Goal: Task Accomplishment & Management: Use online tool/utility

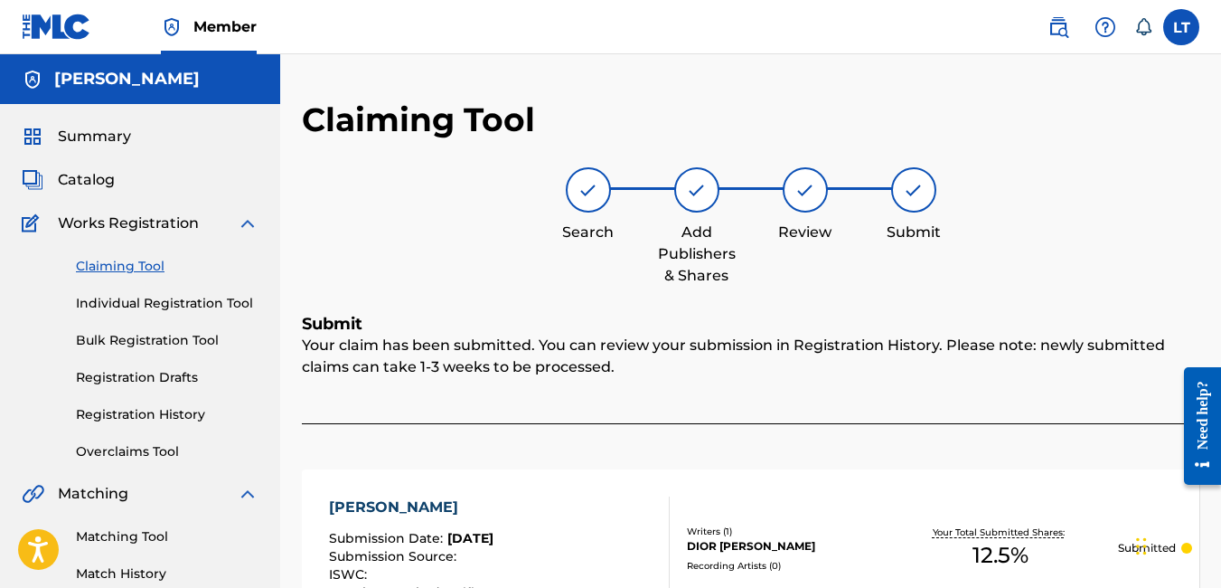
click at [130, 260] on link "Claiming Tool" at bounding box center [167, 266] width 183 height 19
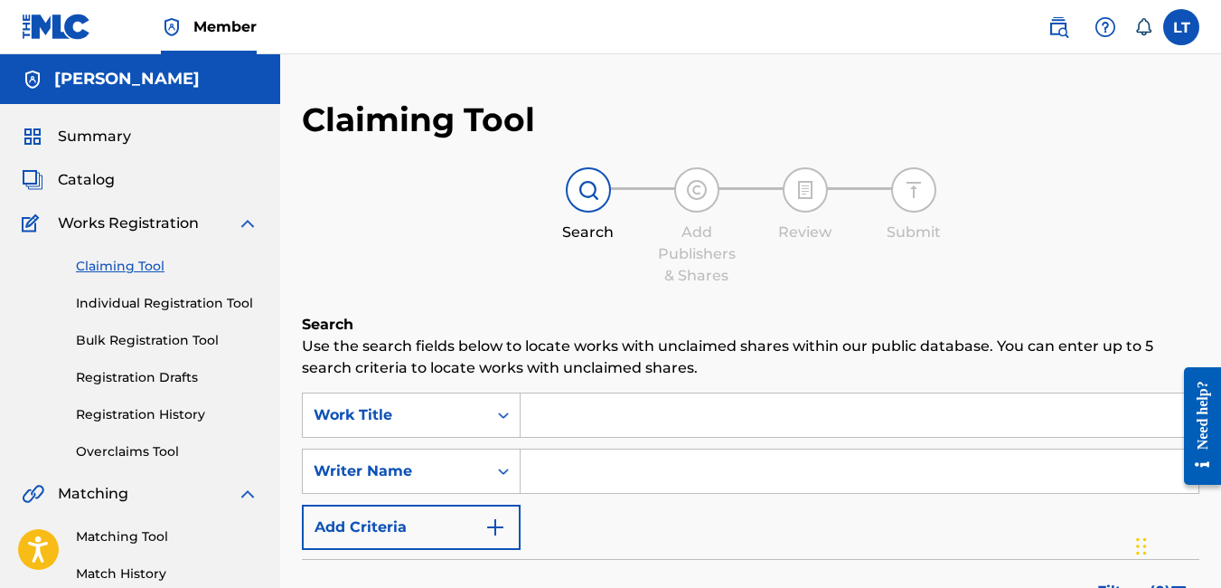
click at [600, 419] on input "Search Form" at bounding box center [860, 414] width 678 height 43
type input "[PERSON_NAME]"
click at [541, 475] on input "Search Form" at bounding box center [860, 470] width 678 height 43
type input "[PERSON_NAME]"
click at [623, 414] on input "[PERSON_NAME]" at bounding box center [860, 414] width 678 height 43
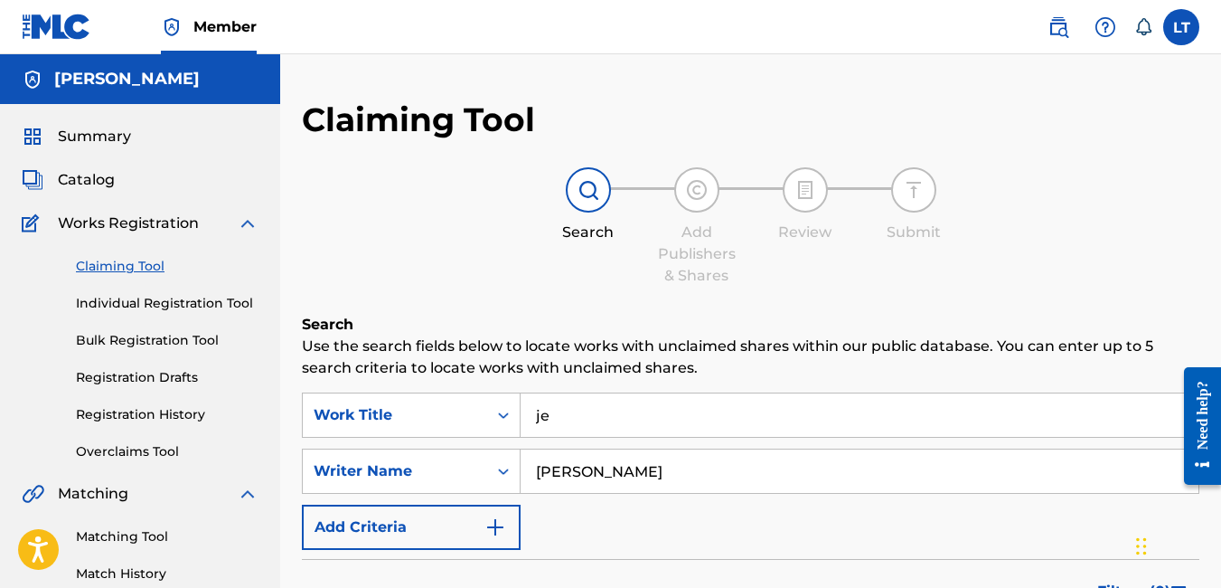
type input "j"
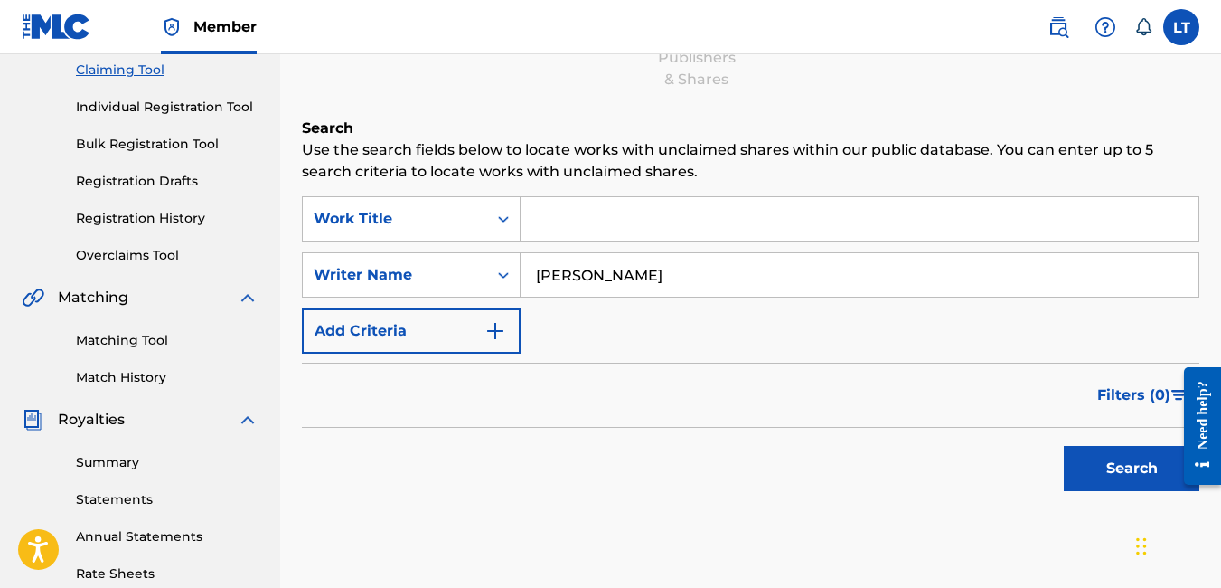
scroll to position [177, 0]
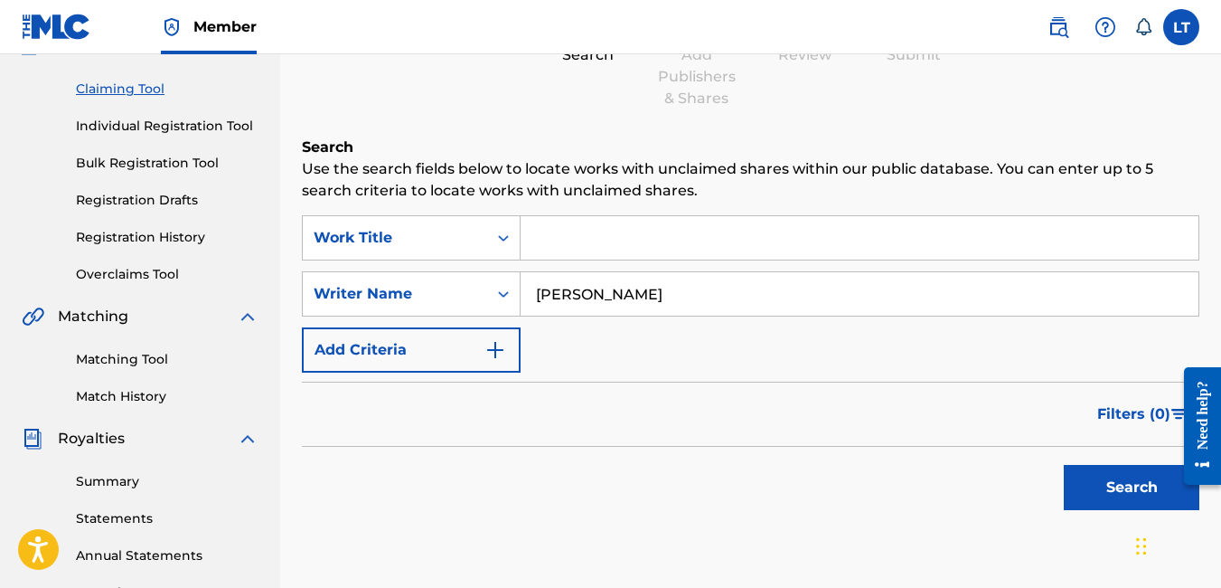
click at [1075, 494] on button "Search" at bounding box center [1132, 487] width 136 height 45
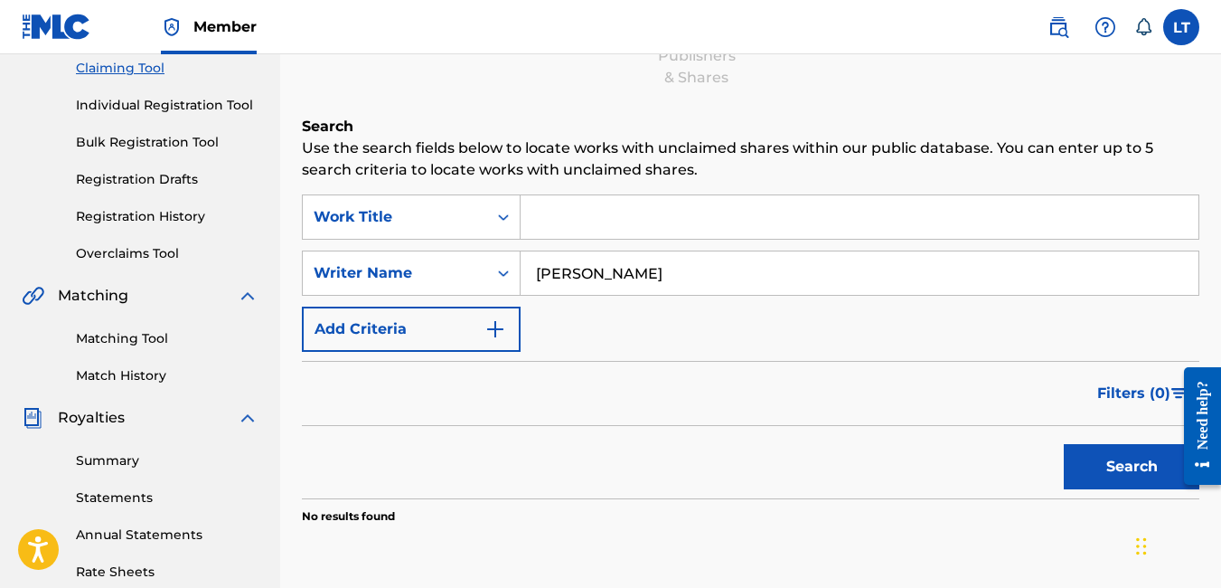
scroll to position [199, 0]
click at [672, 275] on input "[PERSON_NAME]" at bounding box center [860, 271] width 678 height 43
click at [567, 210] on input "Search Form" at bounding box center [860, 215] width 678 height 43
click at [639, 276] on input "[PERSON_NAME]" at bounding box center [860, 271] width 678 height 43
type input "j"
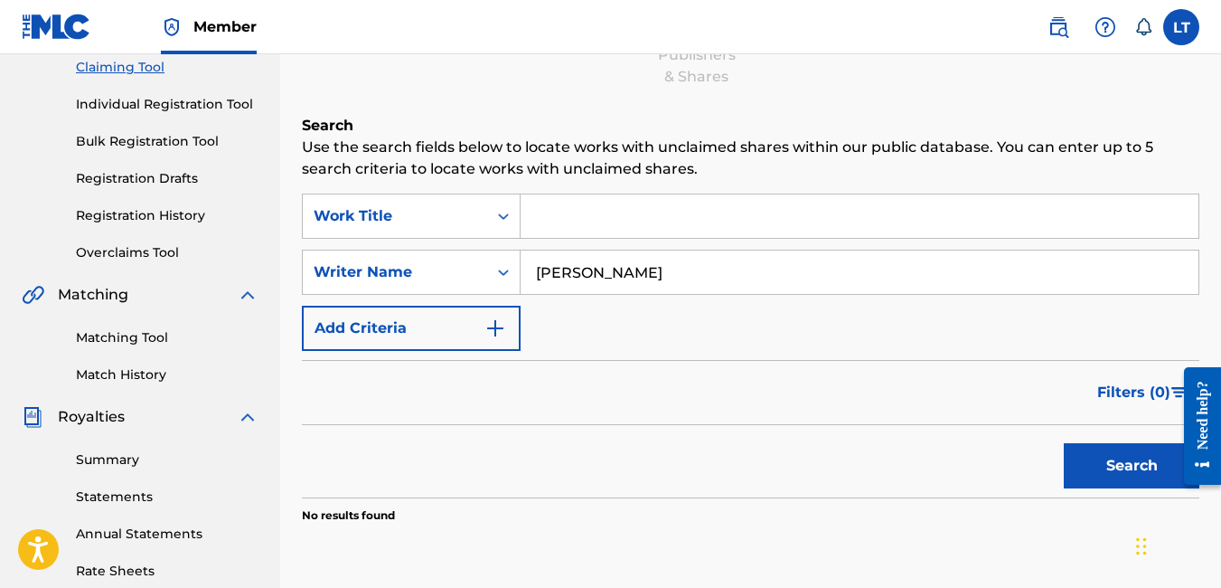
click at [1064, 443] on button "Search" at bounding box center [1132, 465] width 136 height 45
click at [563, 212] on input "Search Form" at bounding box center [860, 215] width 678 height 43
click at [649, 259] on input "[PERSON_NAME]" at bounding box center [860, 271] width 678 height 43
type input "[PERSON_NAME]"
click at [1115, 455] on button "Search" at bounding box center [1132, 465] width 136 height 45
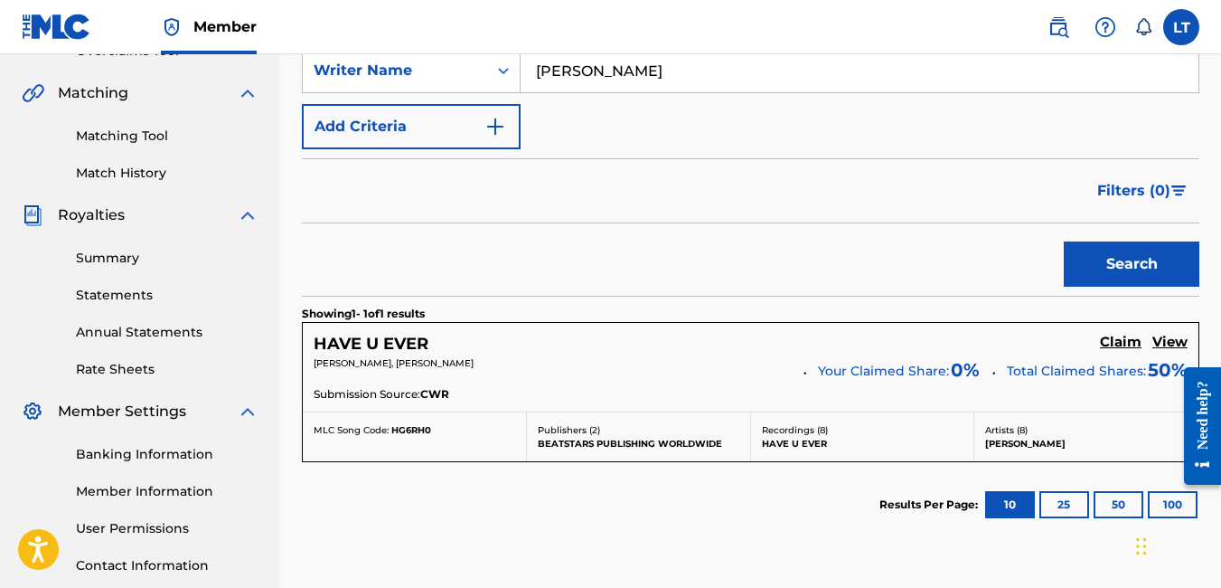
scroll to position [413, 0]
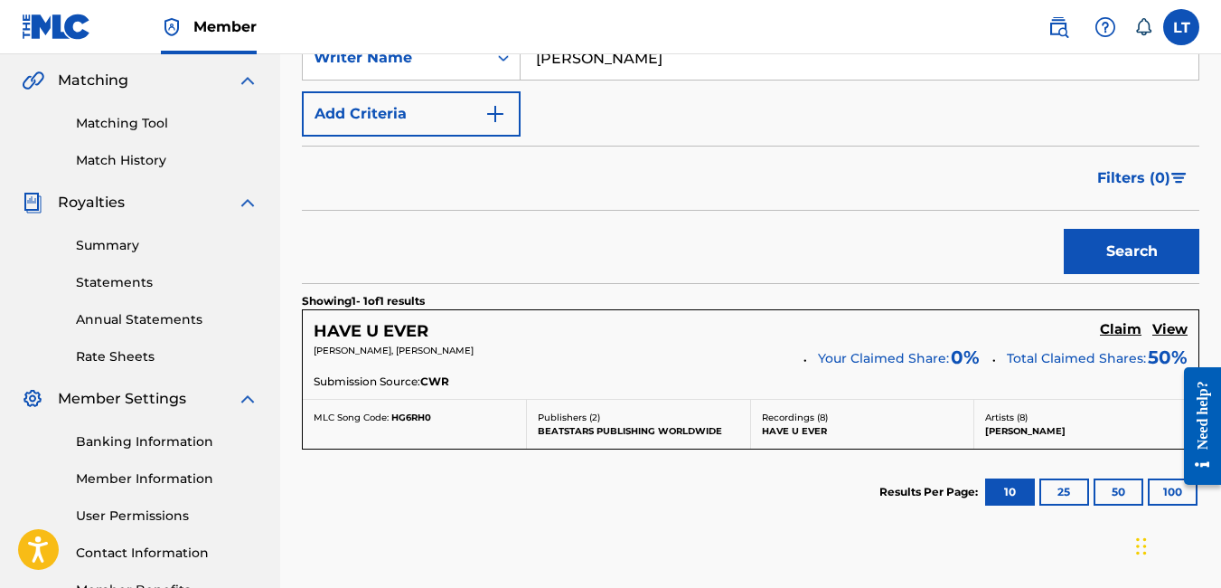
click at [1171, 327] on h5 "View" at bounding box center [1170, 329] width 35 height 17
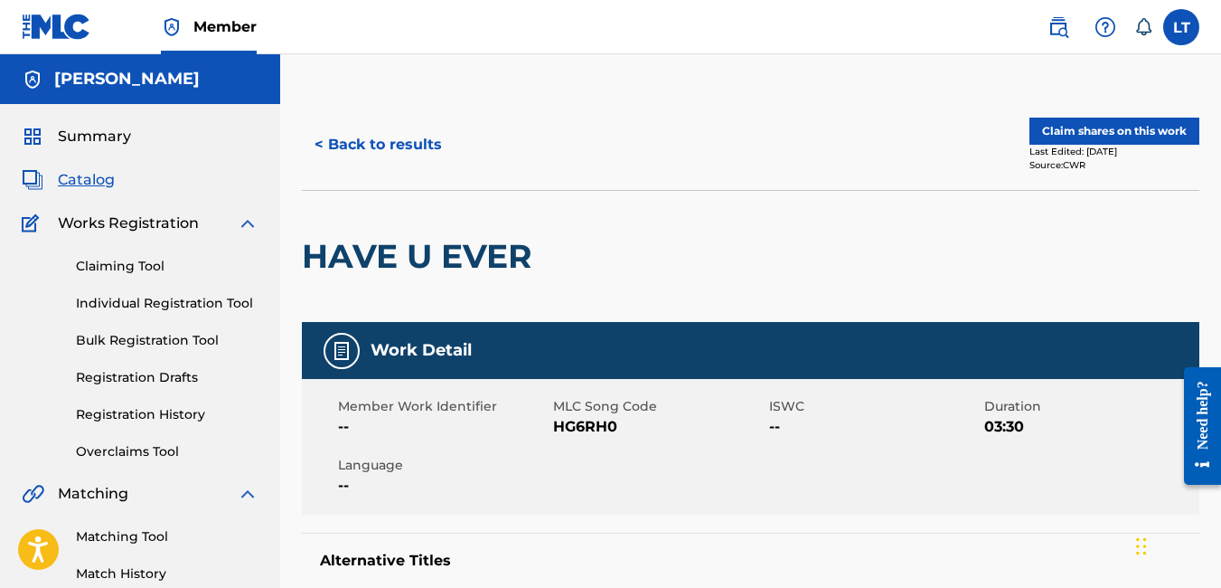
click at [146, 262] on link "Claiming Tool" at bounding box center [167, 266] width 183 height 19
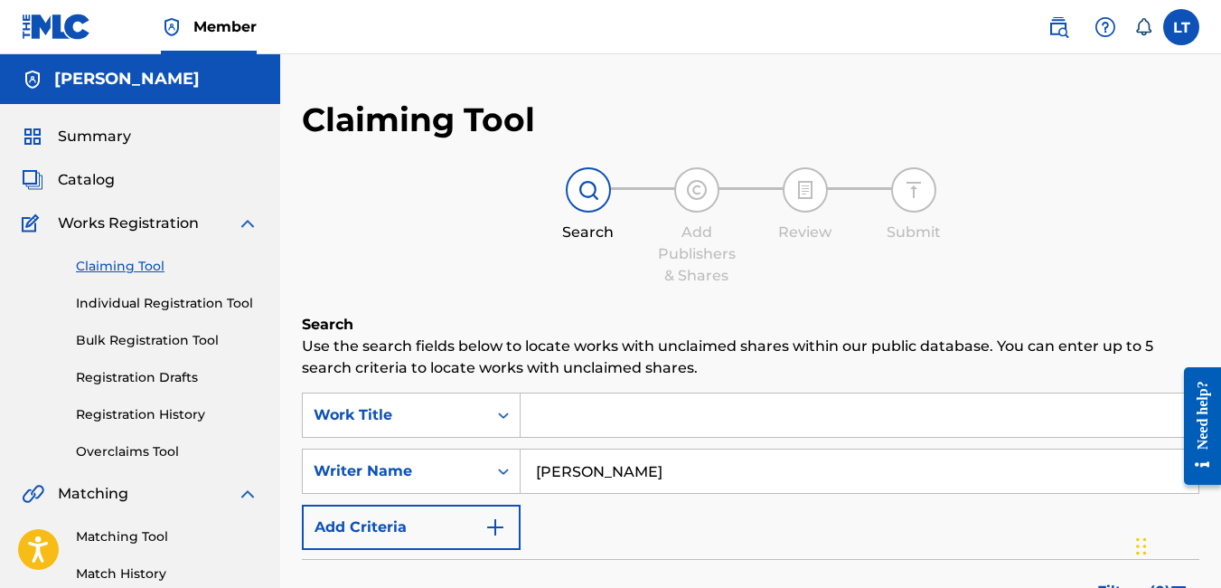
click at [741, 481] on input "[PERSON_NAME]" at bounding box center [860, 470] width 678 height 43
type input "D"
type input "[PERSON_NAME]"
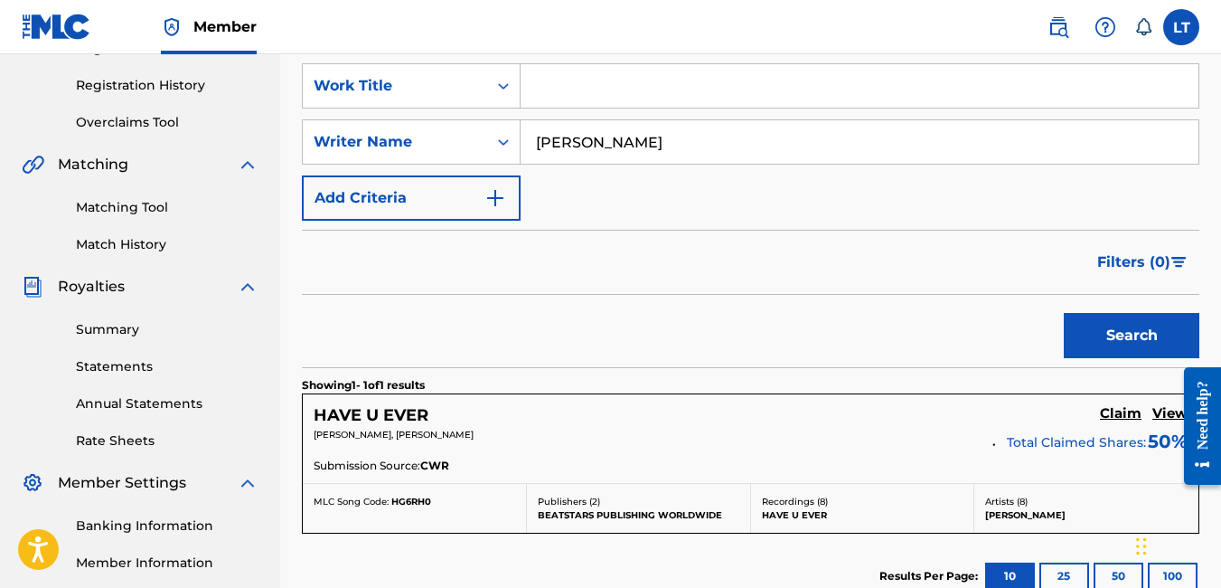
scroll to position [328, 0]
click at [1136, 336] on button "Search" at bounding box center [1132, 336] width 136 height 45
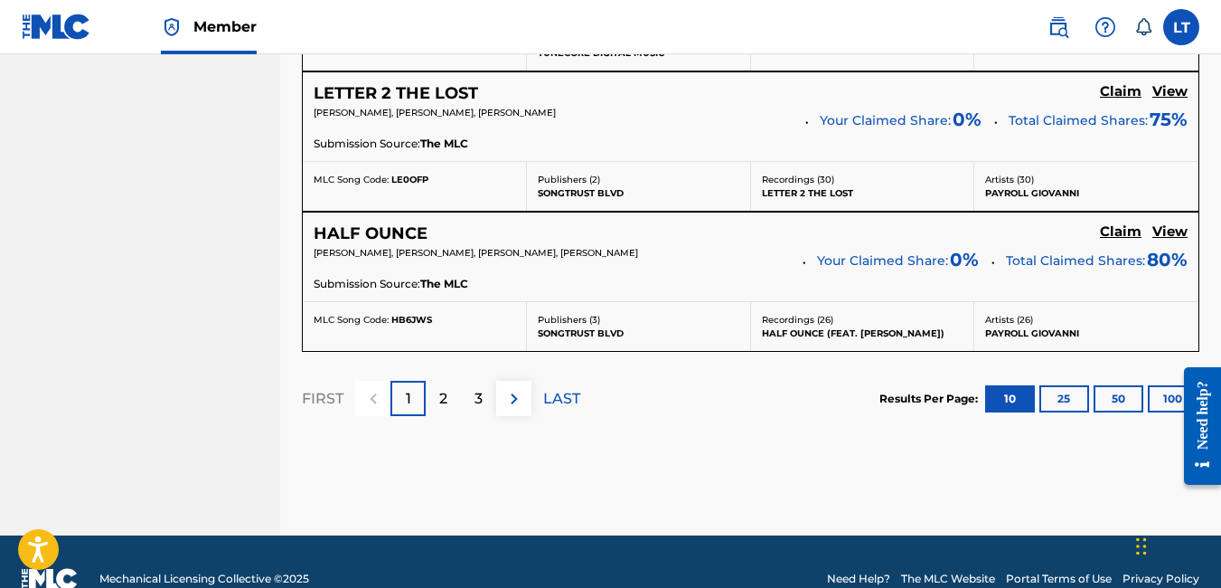
scroll to position [1806, 0]
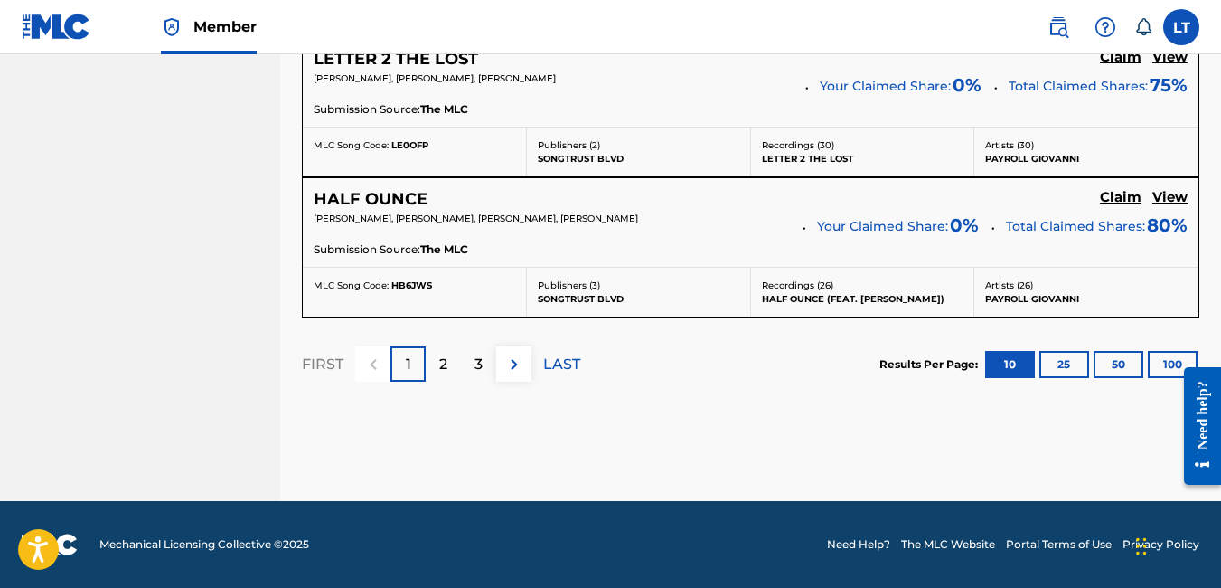
click at [435, 358] on div "2" at bounding box center [443, 363] width 35 height 35
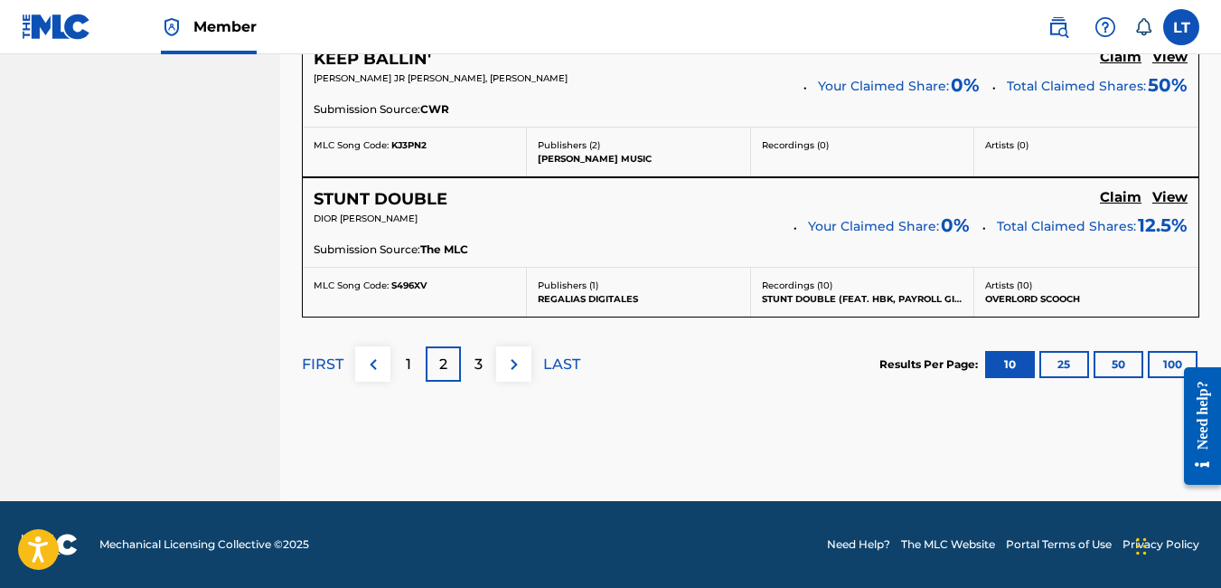
click at [1119, 197] on h5 "Claim" at bounding box center [1121, 197] width 42 height 17
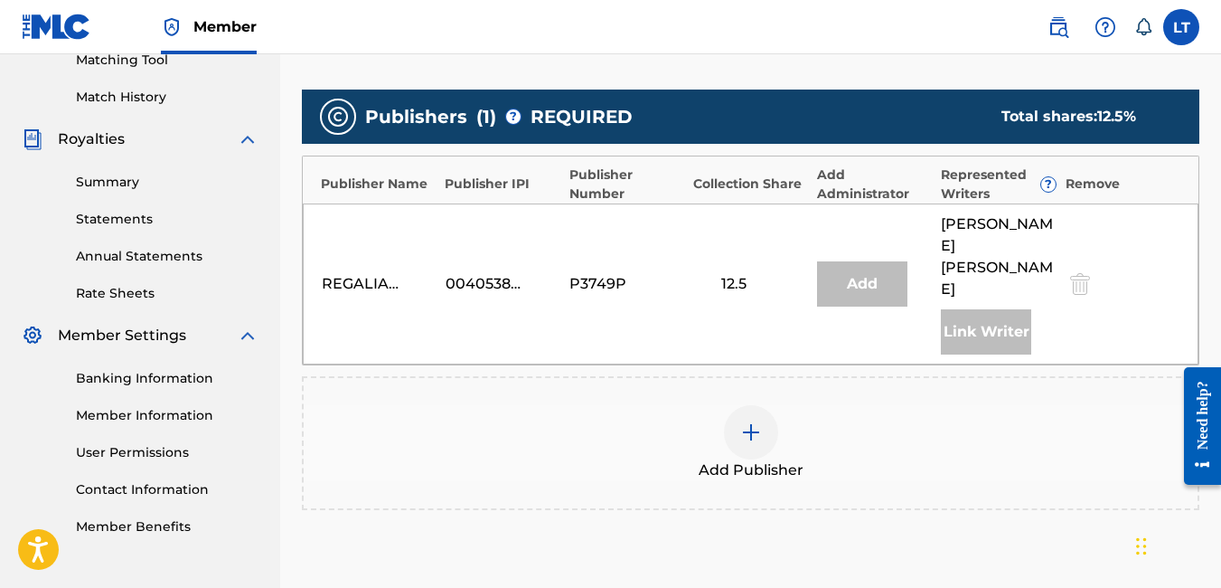
scroll to position [475, 0]
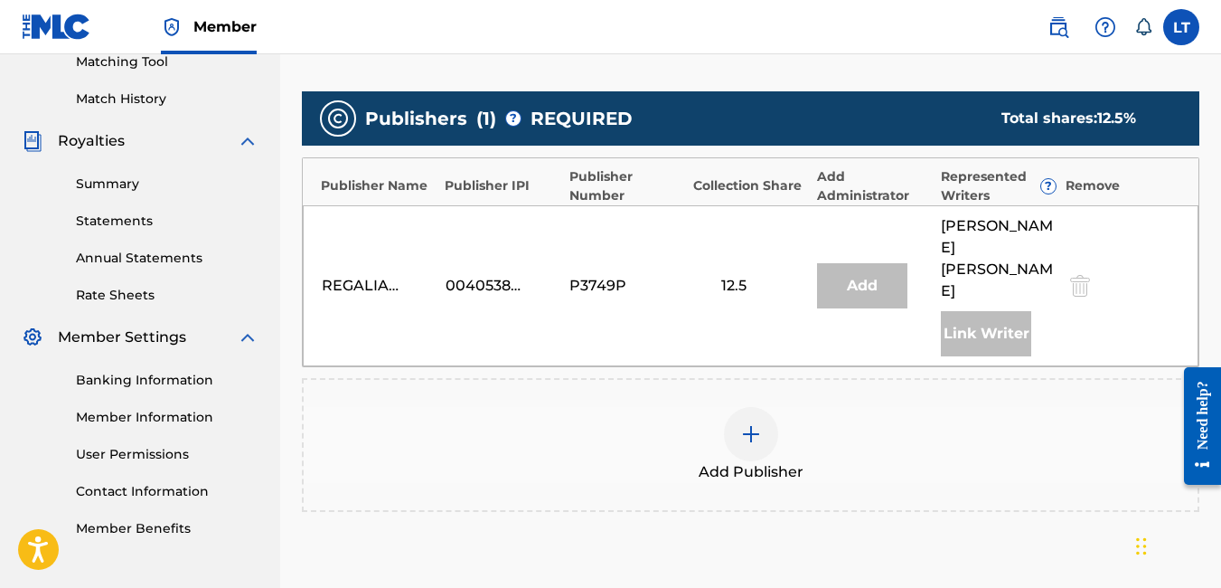
click at [749, 423] on img at bounding box center [751, 434] width 22 height 22
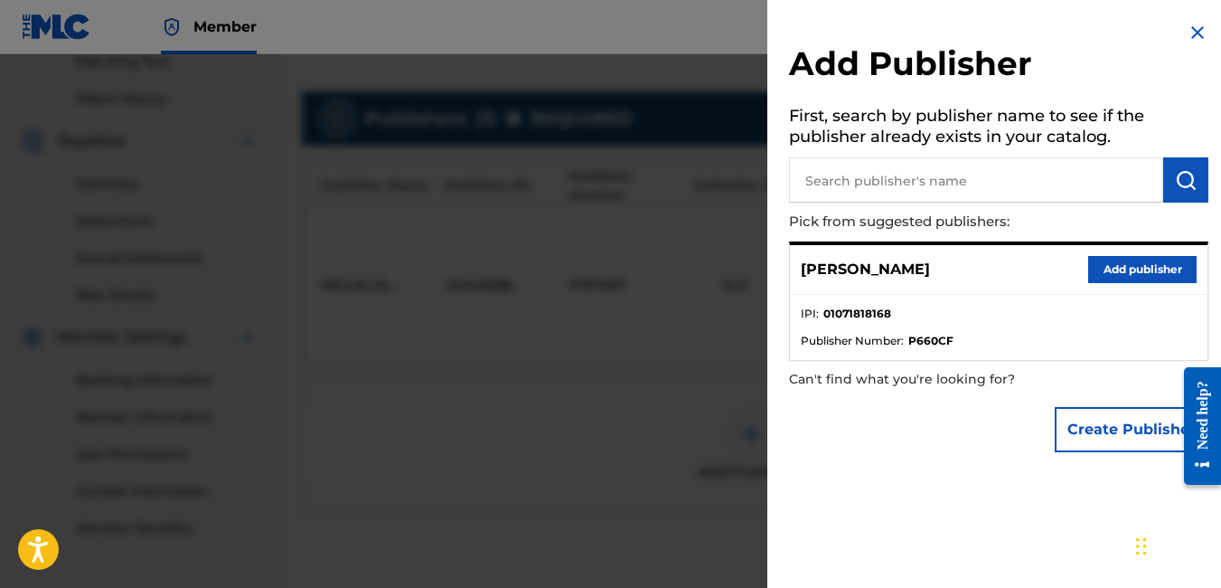
click at [1131, 262] on button "Add publisher" at bounding box center [1142, 269] width 108 height 27
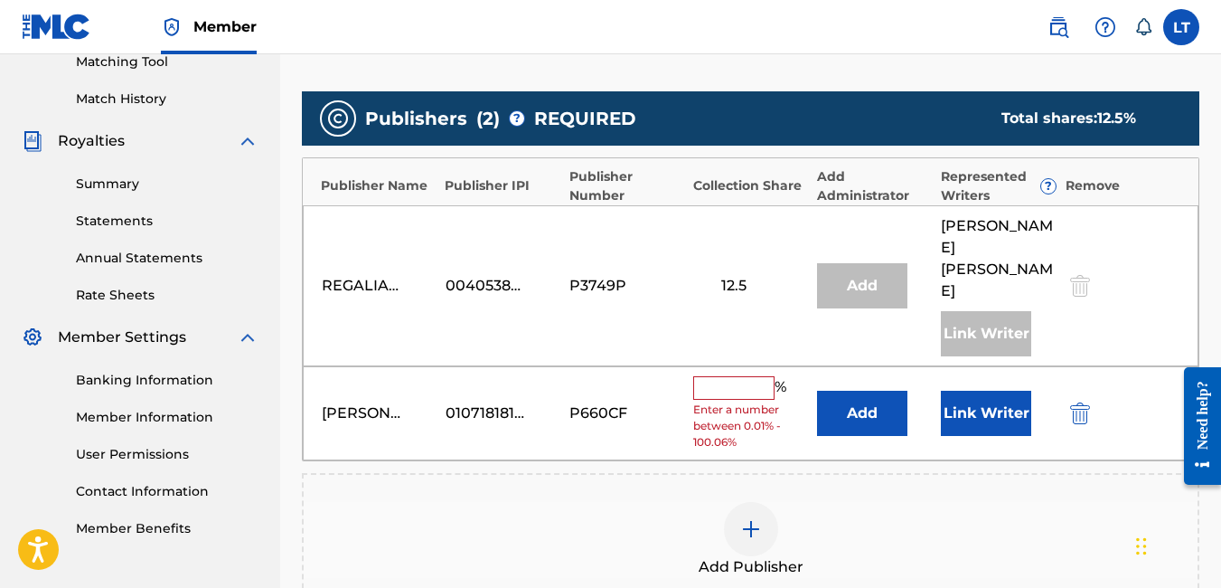
click at [727, 376] on input "text" at bounding box center [733, 388] width 81 height 24
type input "50"
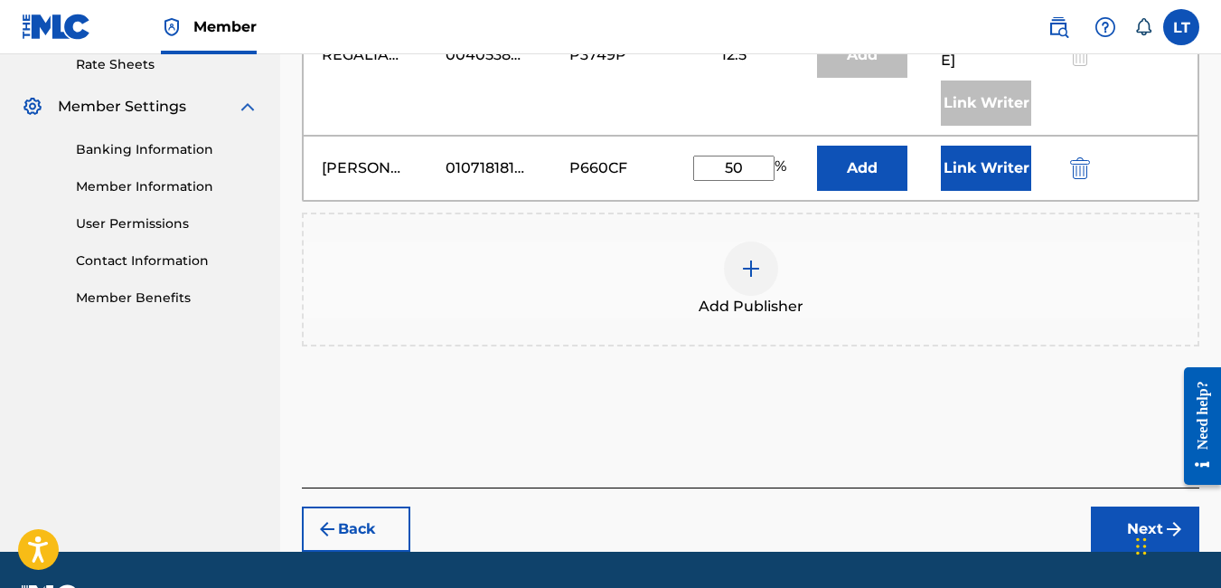
scroll to position [734, 0]
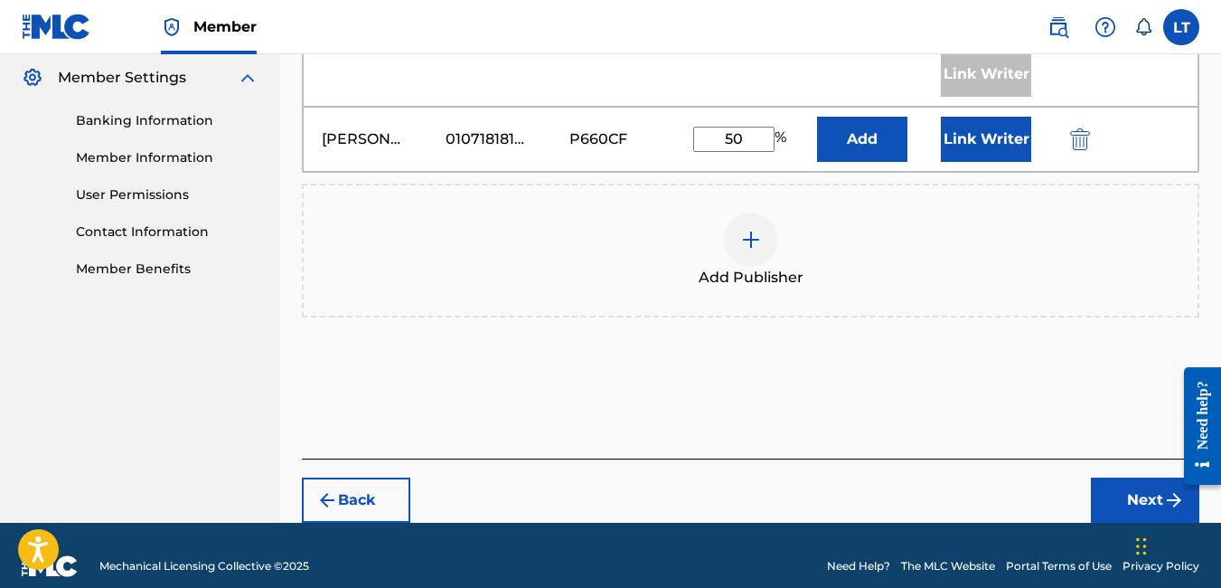
click at [1127, 477] on button "Next" at bounding box center [1145, 499] width 108 height 45
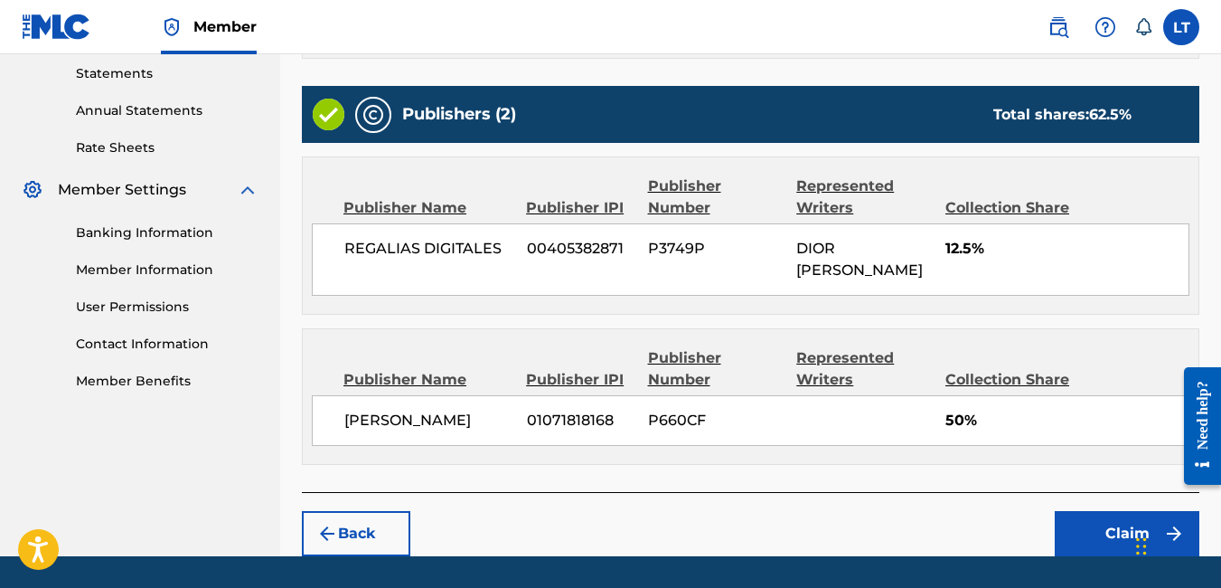
scroll to position [677, 0]
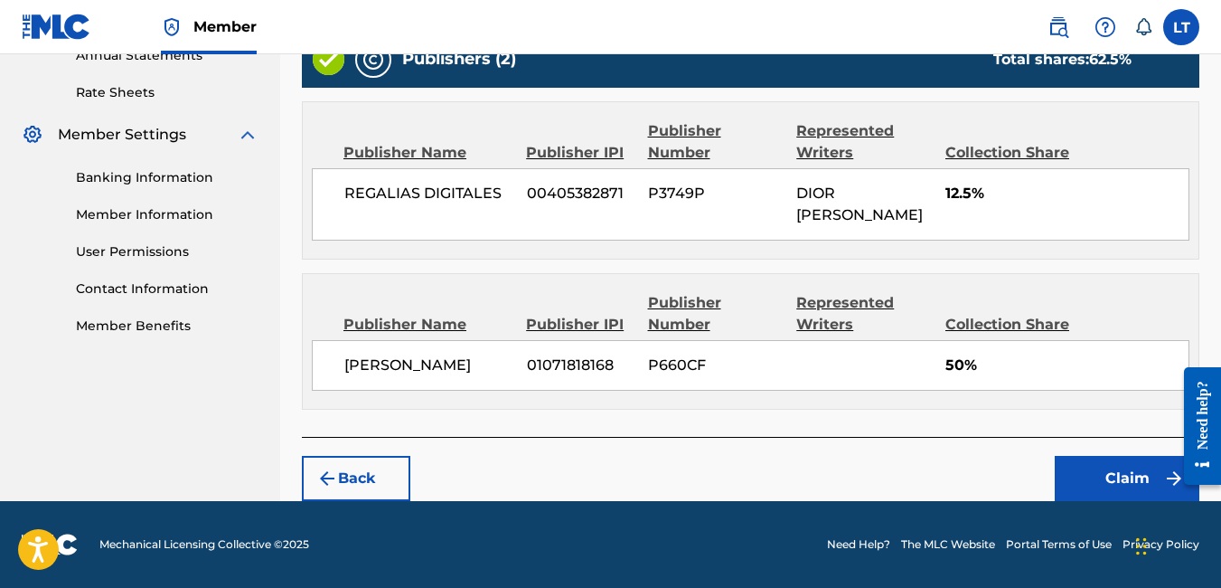
click at [1083, 472] on button "Claim" at bounding box center [1127, 478] width 145 height 45
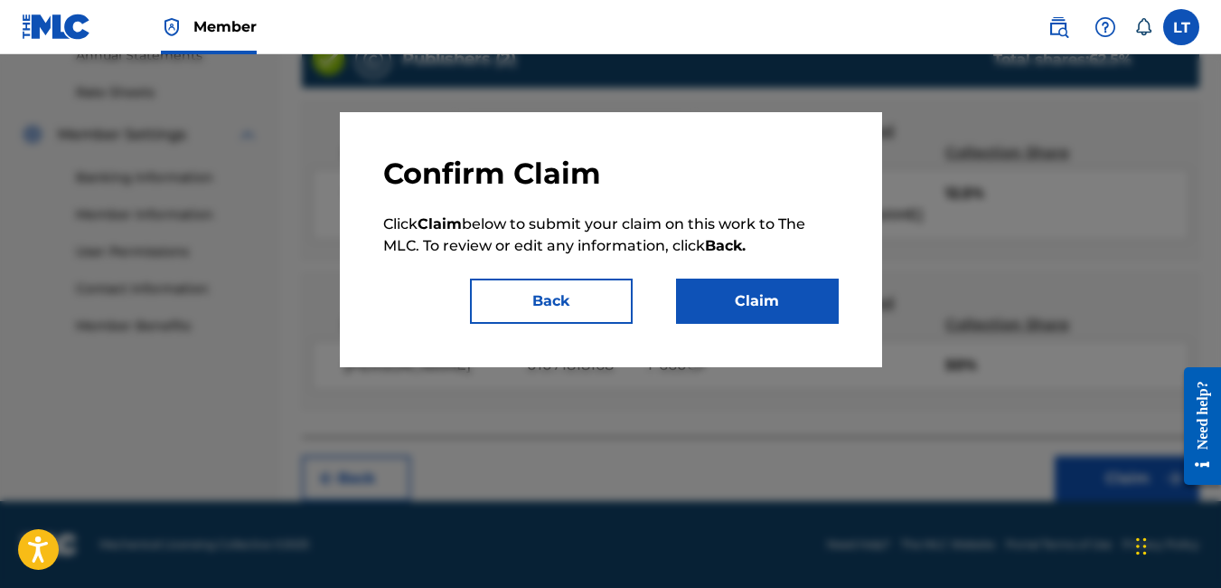
click at [743, 306] on button "Claim" at bounding box center [757, 300] width 163 height 45
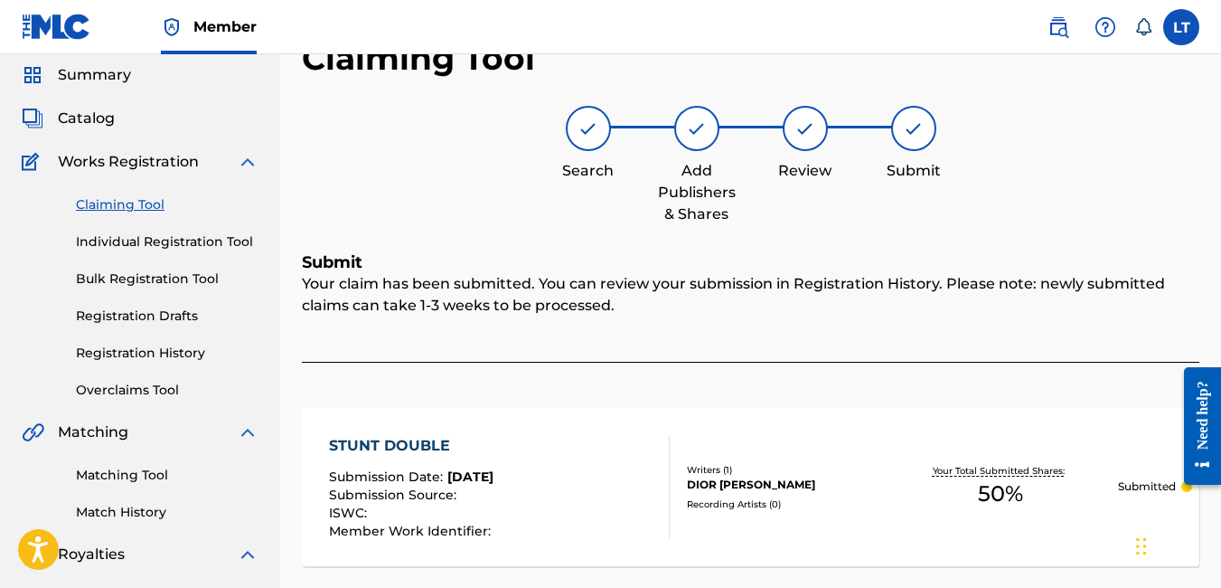
scroll to position [0, 0]
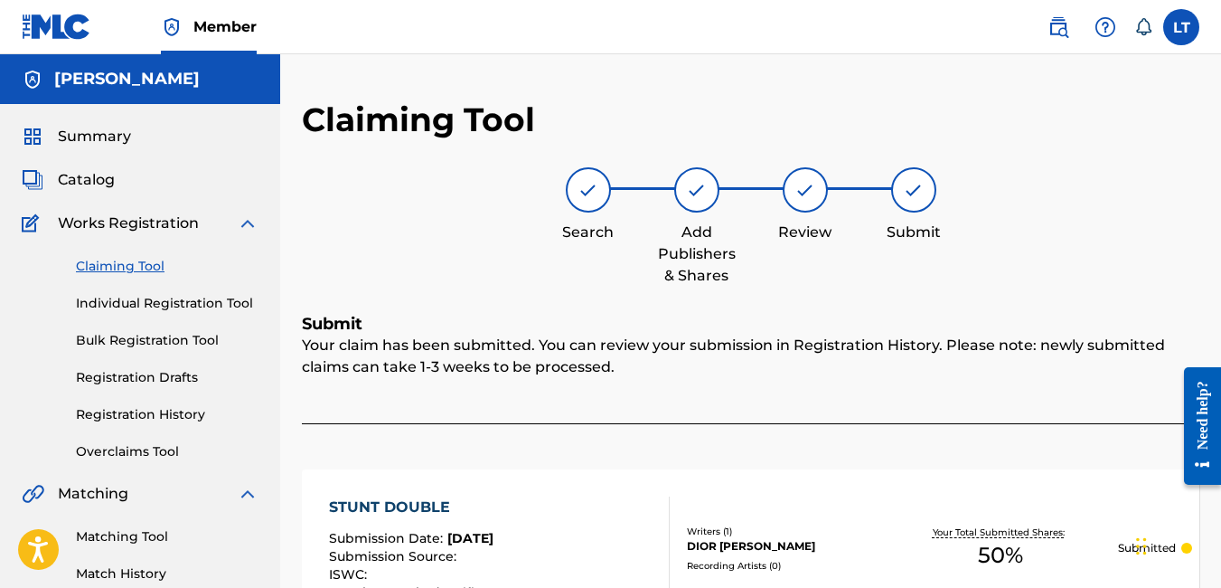
click at [130, 269] on link "Claiming Tool" at bounding box center [167, 266] width 183 height 19
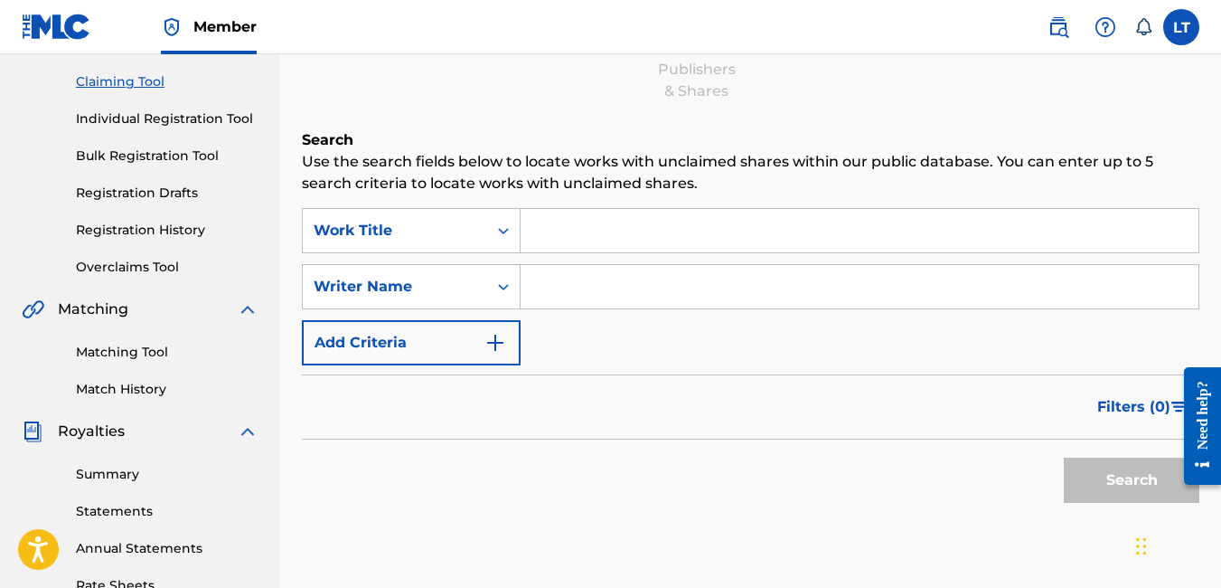
scroll to position [183, 0]
click at [588, 297] on input "Search Form" at bounding box center [860, 287] width 678 height 43
type input "[PERSON_NAME]"
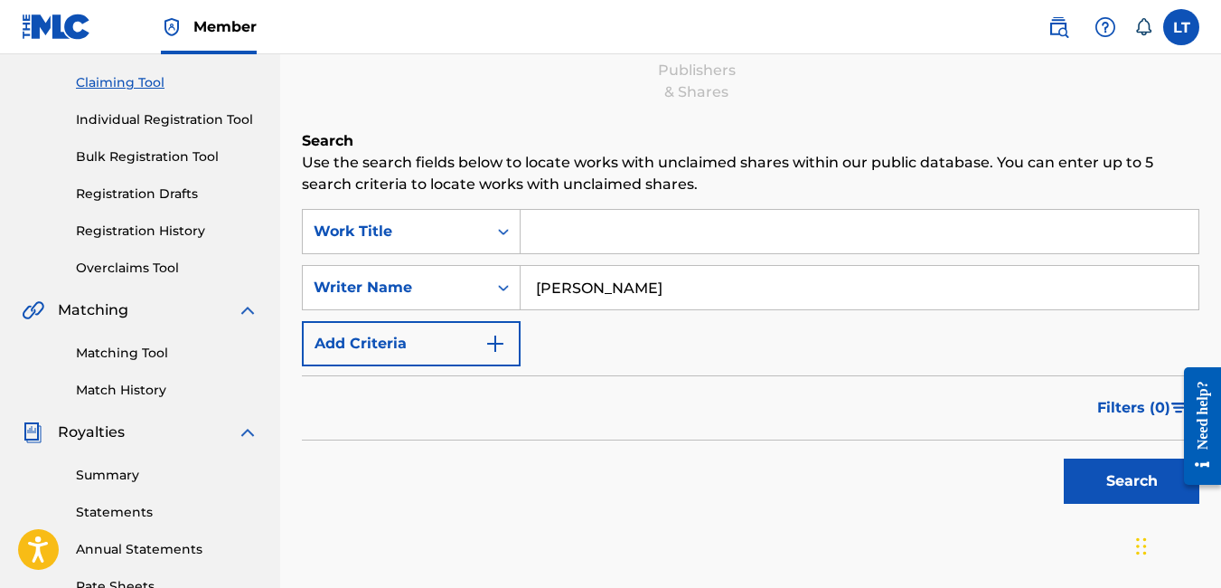
click at [1129, 482] on button "Search" at bounding box center [1132, 480] width 136 height 45
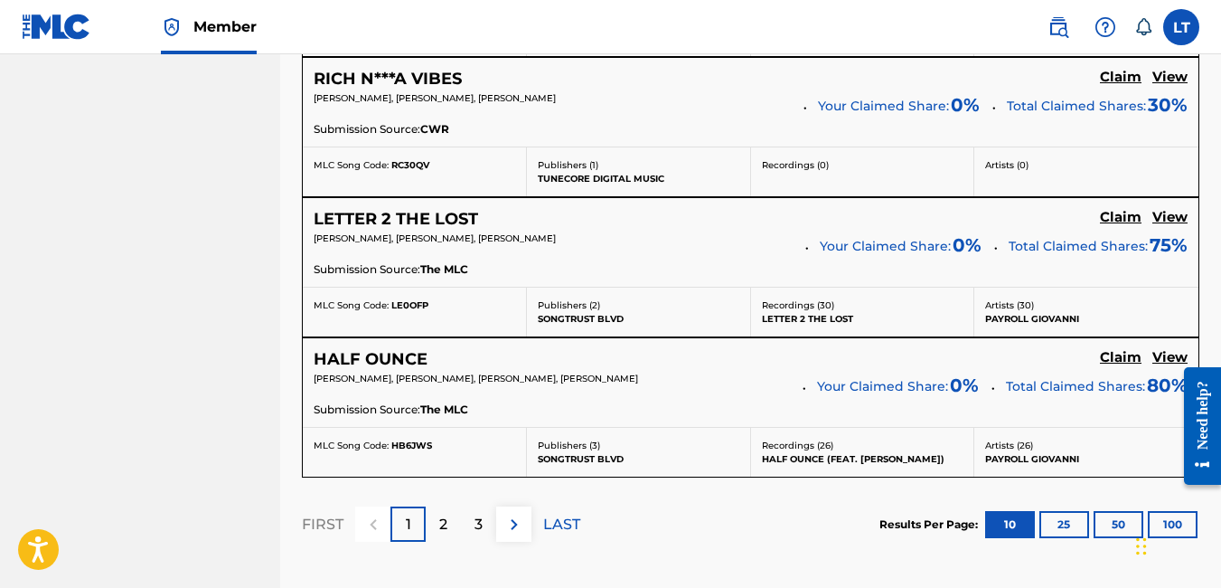
scroll to position [1681, 0]
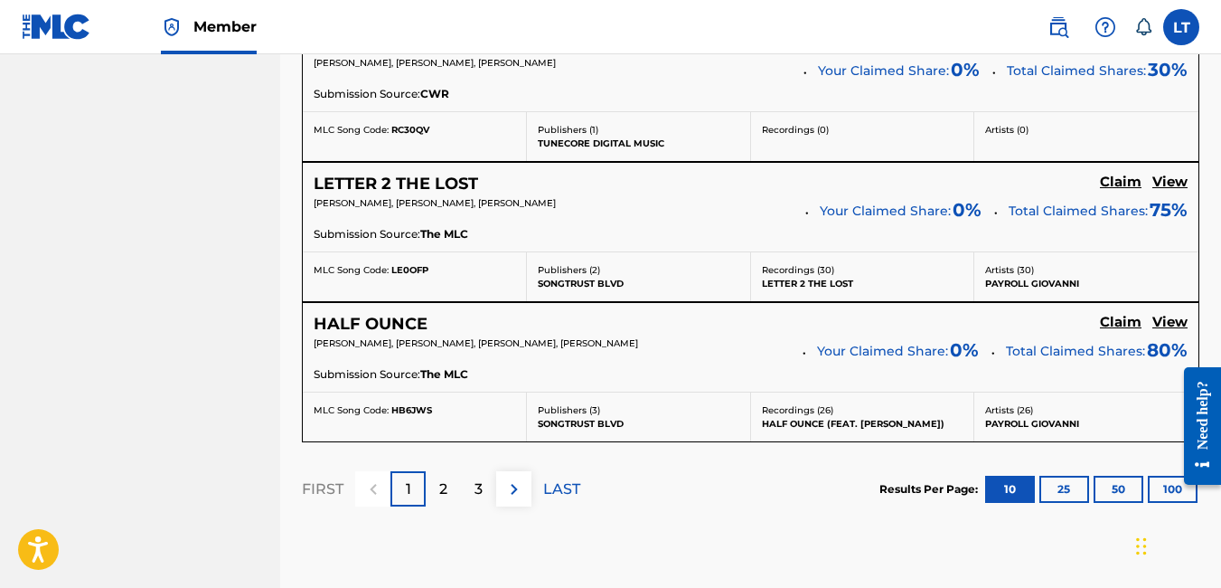
click at [439, 485] on p "2" at bounding box center [443, 489] width 8 height 22
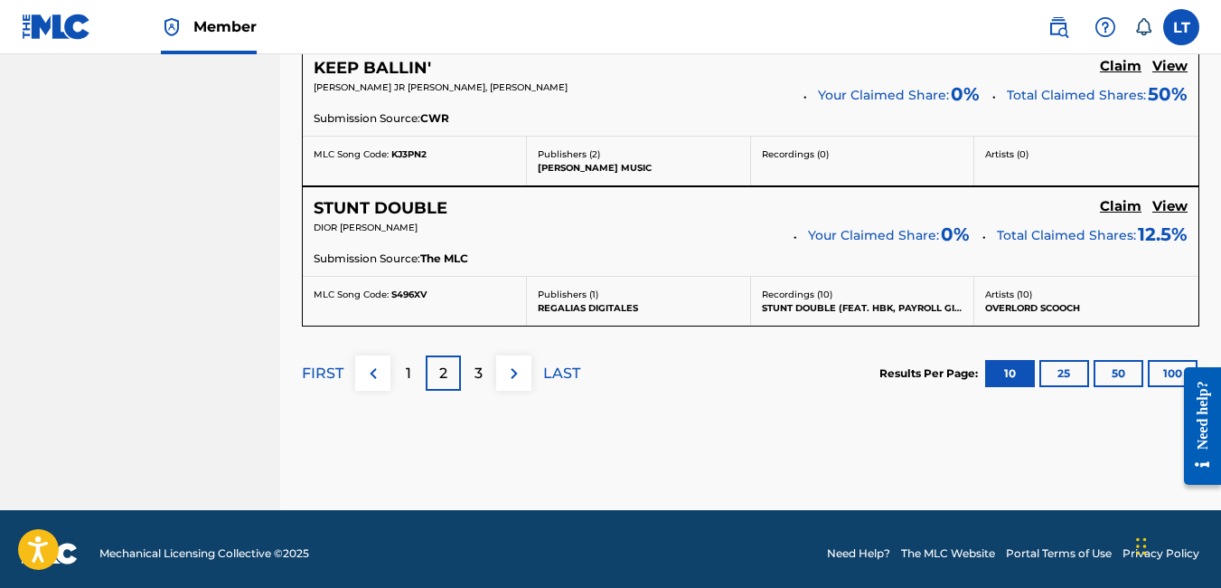
scroll to position [1798, 0]
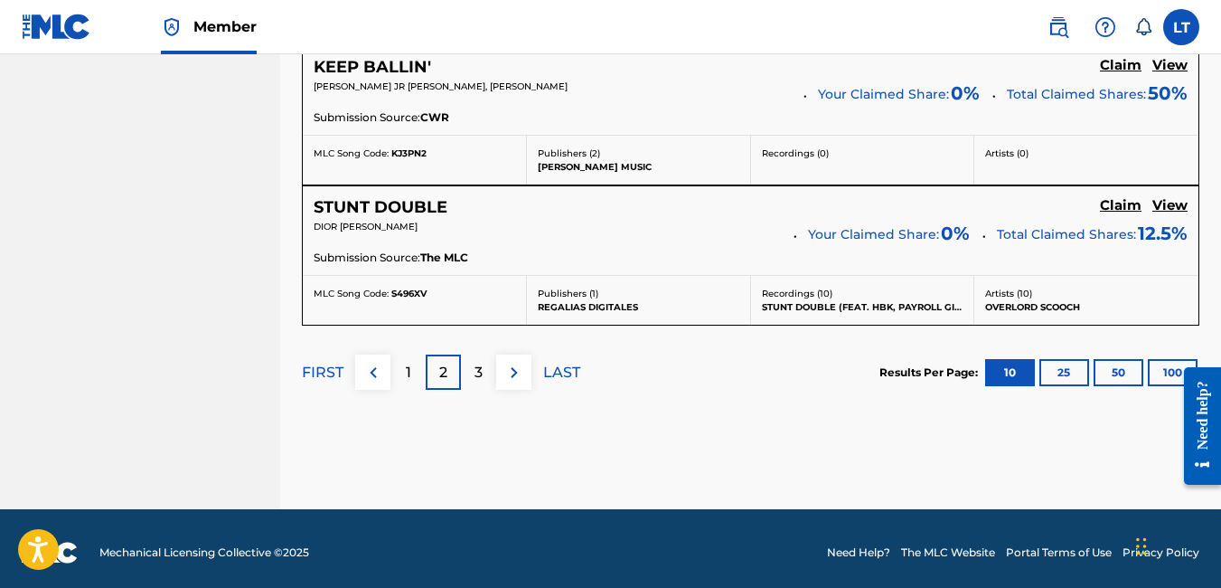
click at [475, 375] on p "3" at bounding box center [479, 373] width 8 height 22
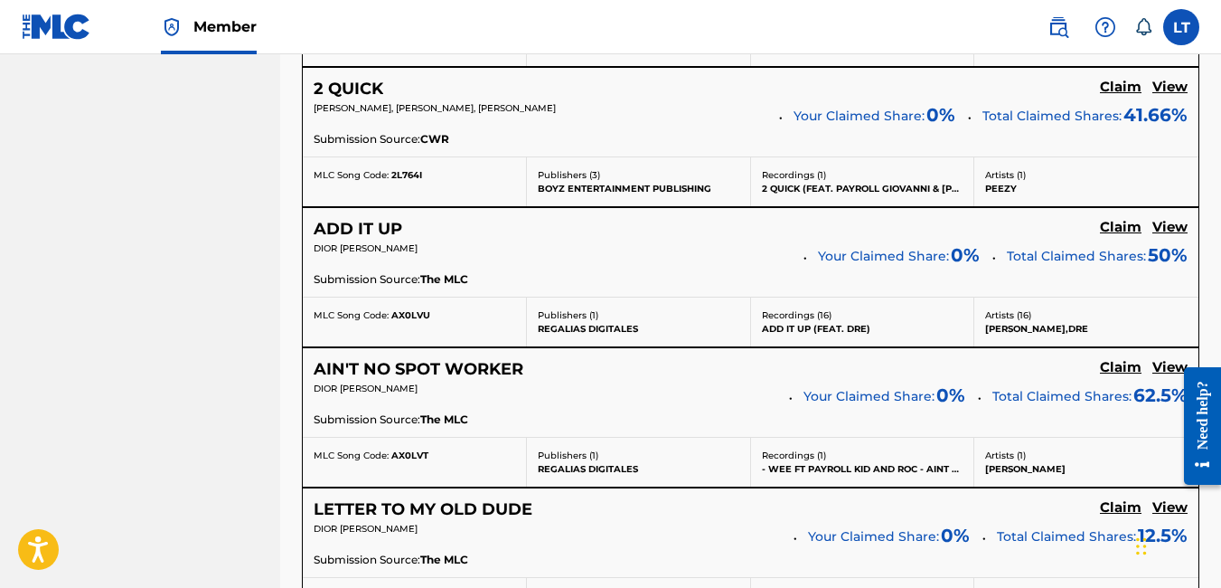
scroll to position [1060, 0]
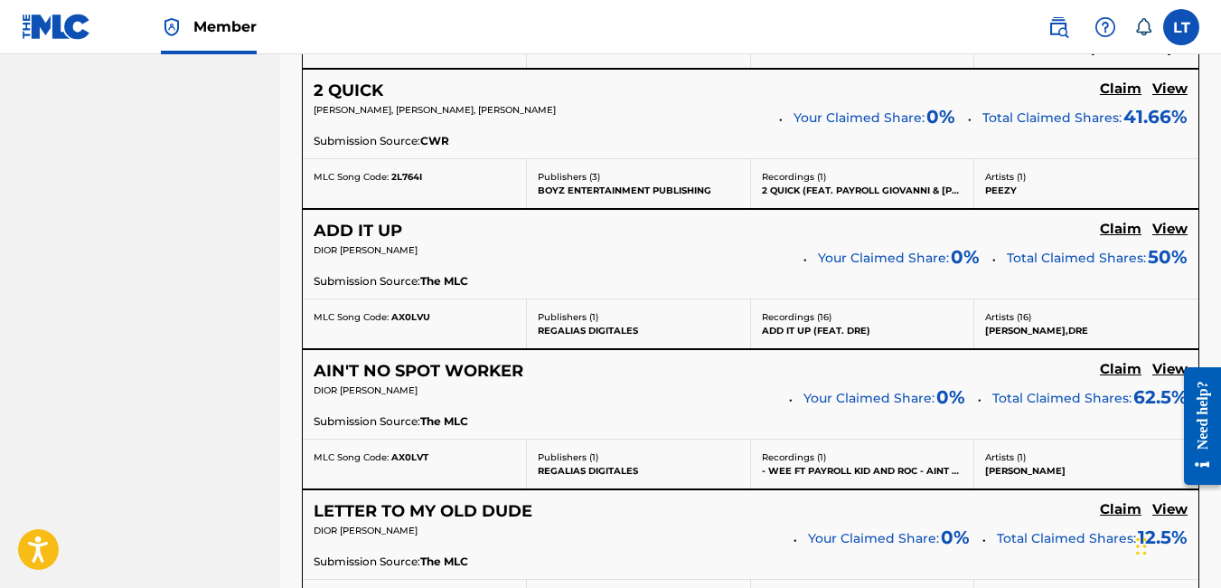
click at [1171, 231] on h5 "View" at bounding box center [1170, 229] width 35 height 17
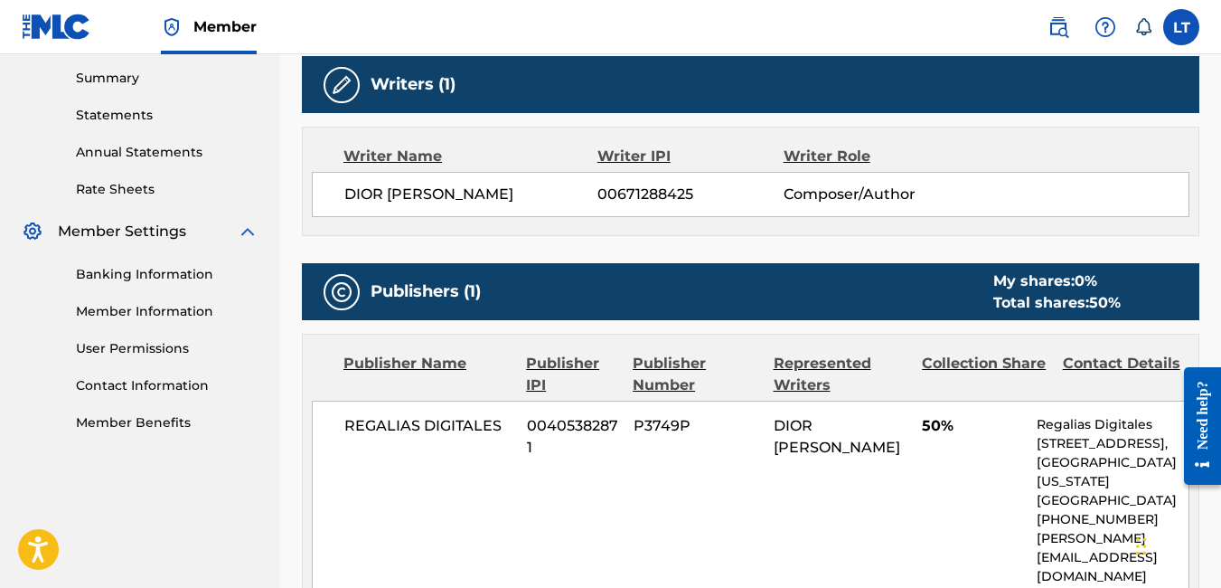
scroll to position [649, 0]
